Goal: Entertainment & Leisure: Consume media (video, audio)

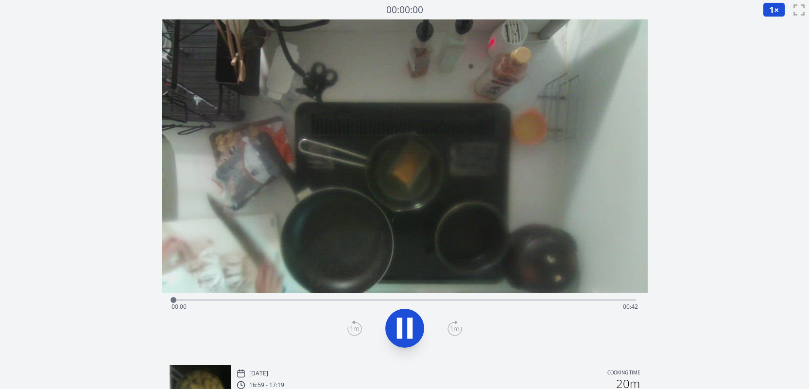
click at [514, 300] on div "Time elapsed: 00:00 Time remaining: 00:42" at bounding box center [404, 307] width 466 height 16
click at [415, 323] on icon at bounding box center [404, 327] width 27 height 27
drag, startPoint x: 519, startPoint y: 300, endPoint x: 595, endPoint y: 300, distance: 75.3
click at [595, 300] on div at bounding box center [595, 300] width 6 height 6
drag, startPoint x: 595, startPoint y: 300, endPoint x: 584, endPoint y: 299, distance: 10.7
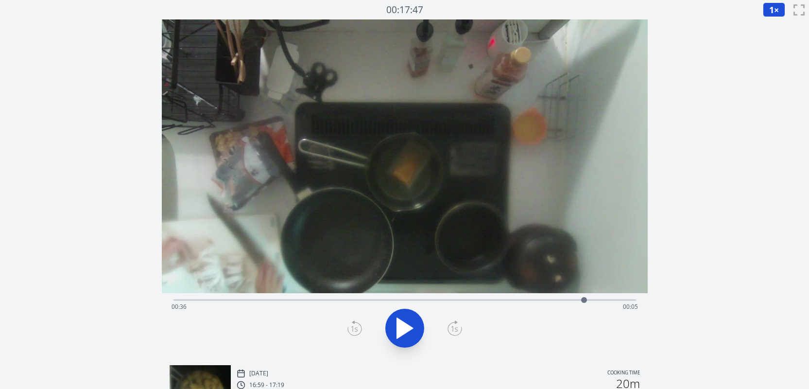
click at [584, 299] on div at bounding box center [584, 300] width 6 height 6
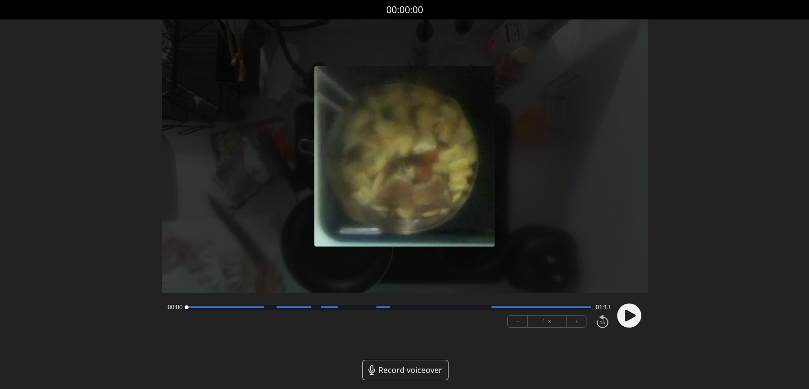
click at [626, 315] on icon at bounding box center [630, 315] width 11 height 12
click at [582, 317] on button "+" at bounding box center [575, 321] width 19 height 12
